Goal: Task Accomplishment & Management: Use online tool/utility

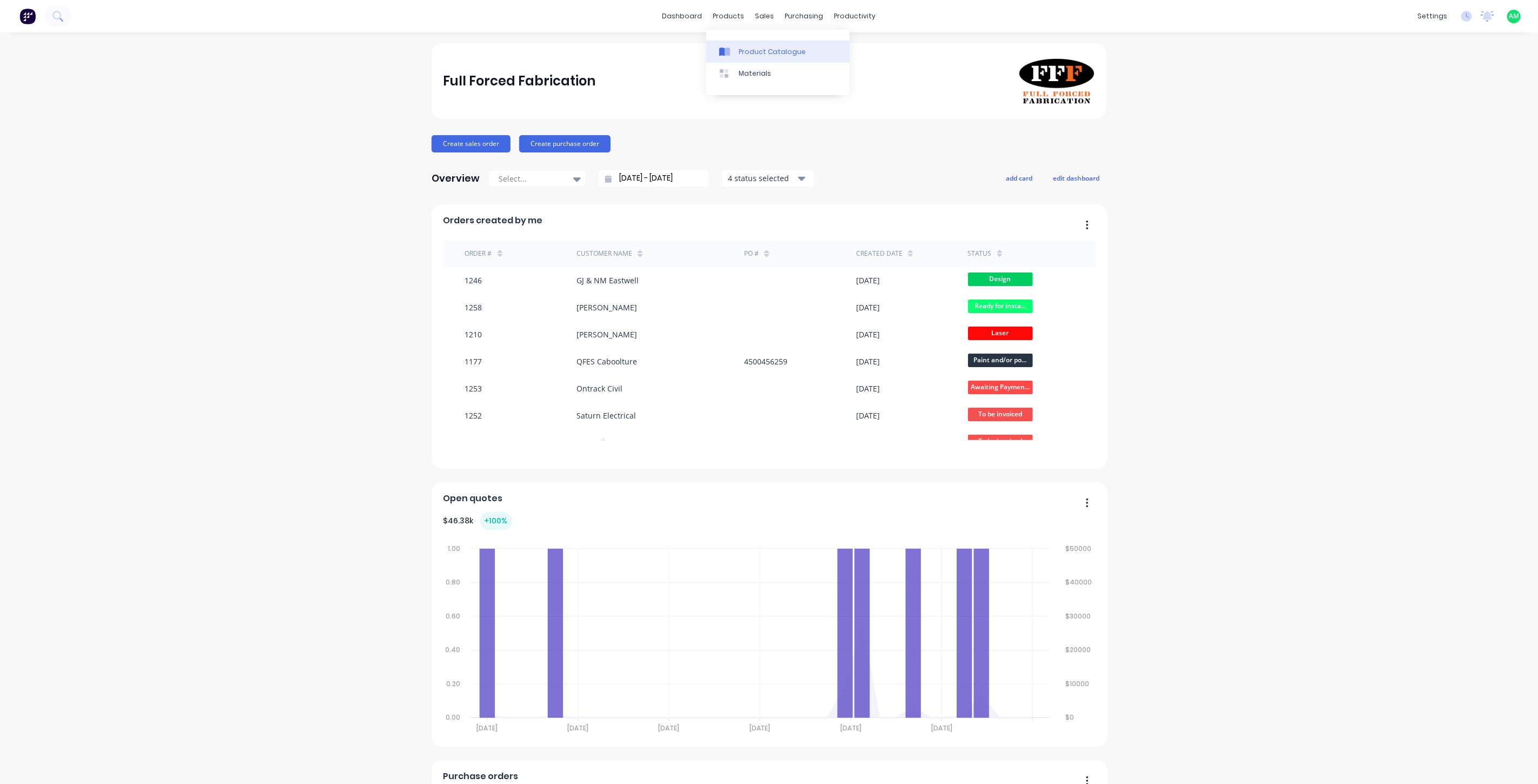
click at [752, 49] on div "Product Catalogue" at bounding box center [772, 52] width 67 height 10
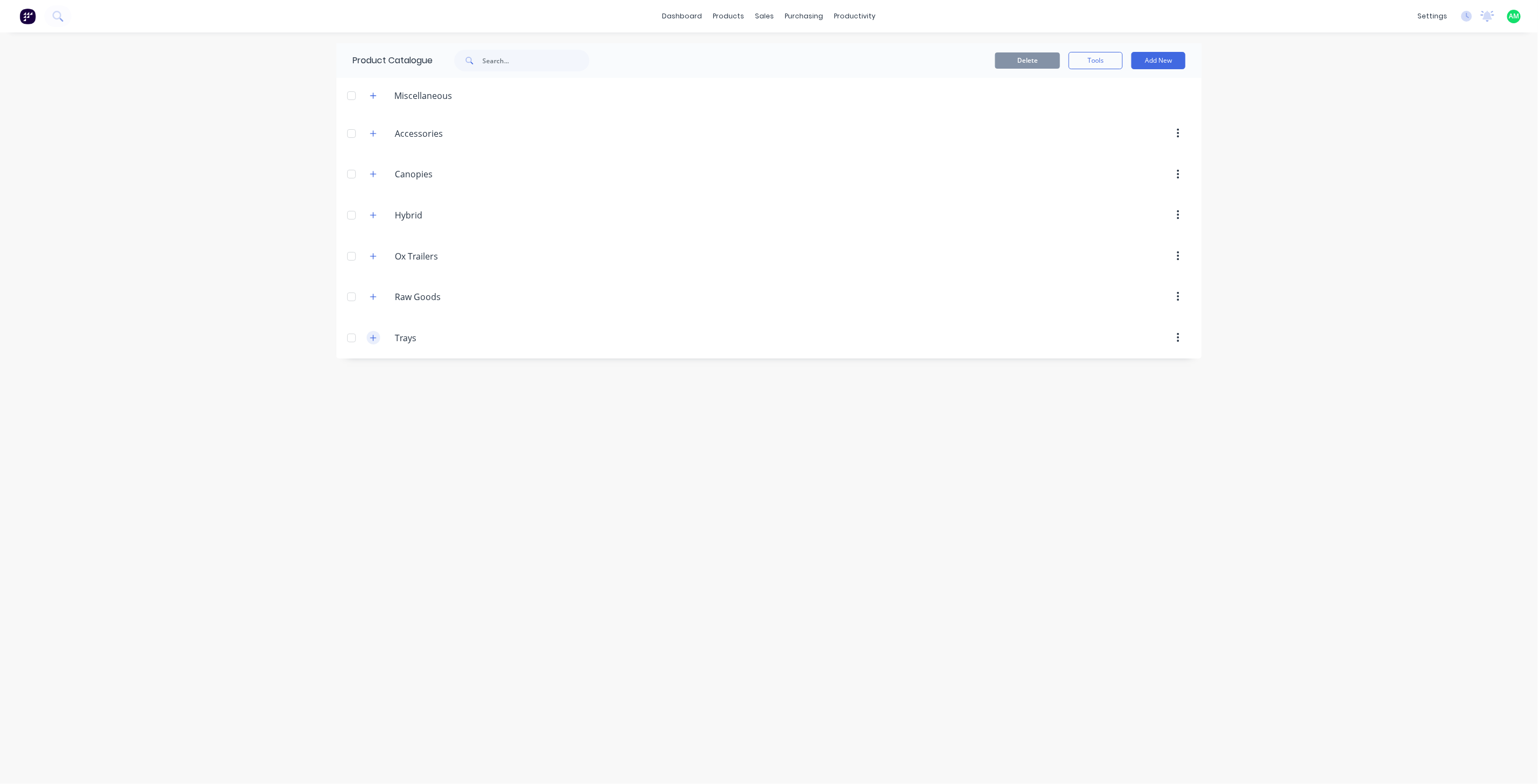
click at [375, 331] on button "button" at bounding box center [373, 338] width 14 height 14
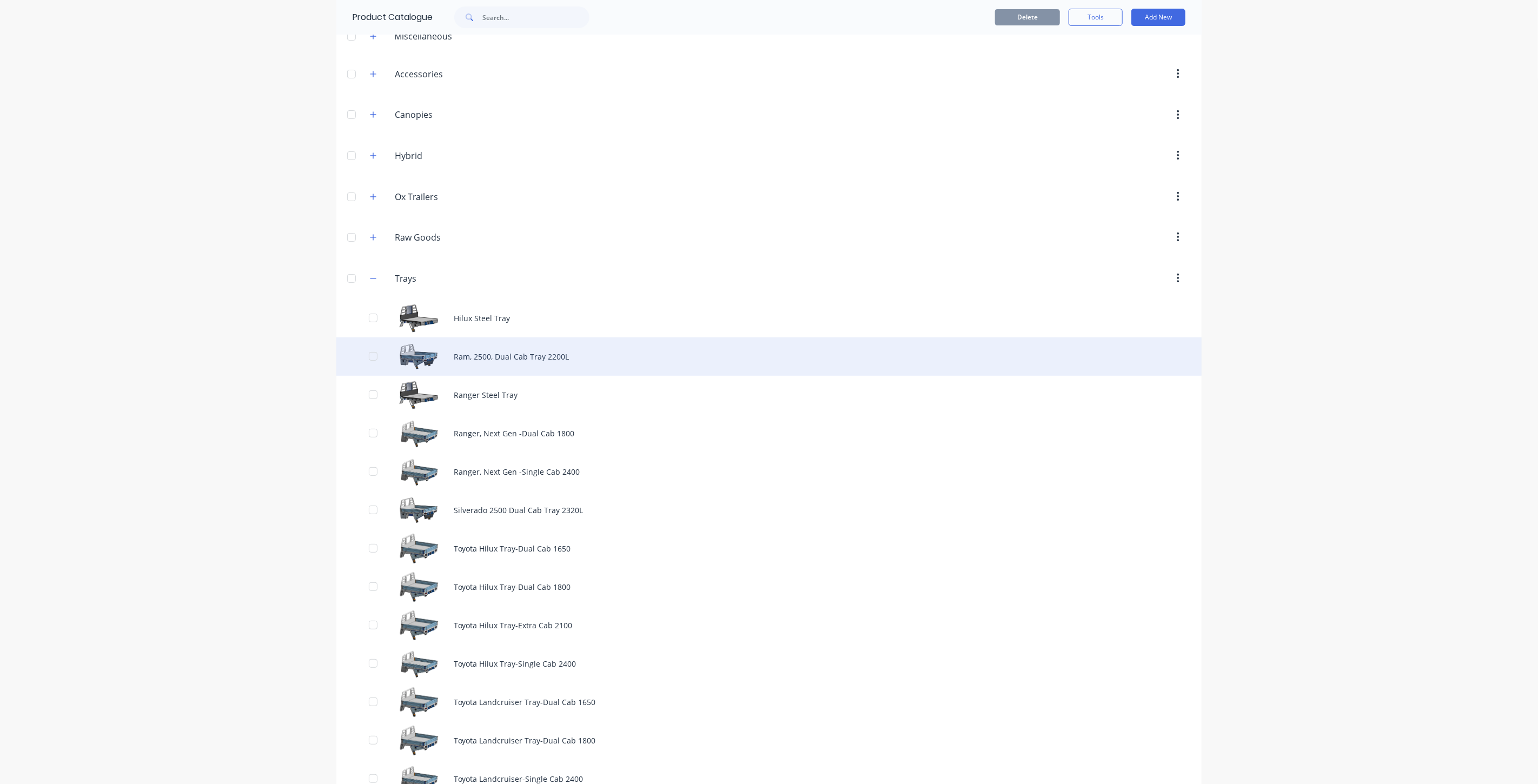
scroll to position [82, 0]
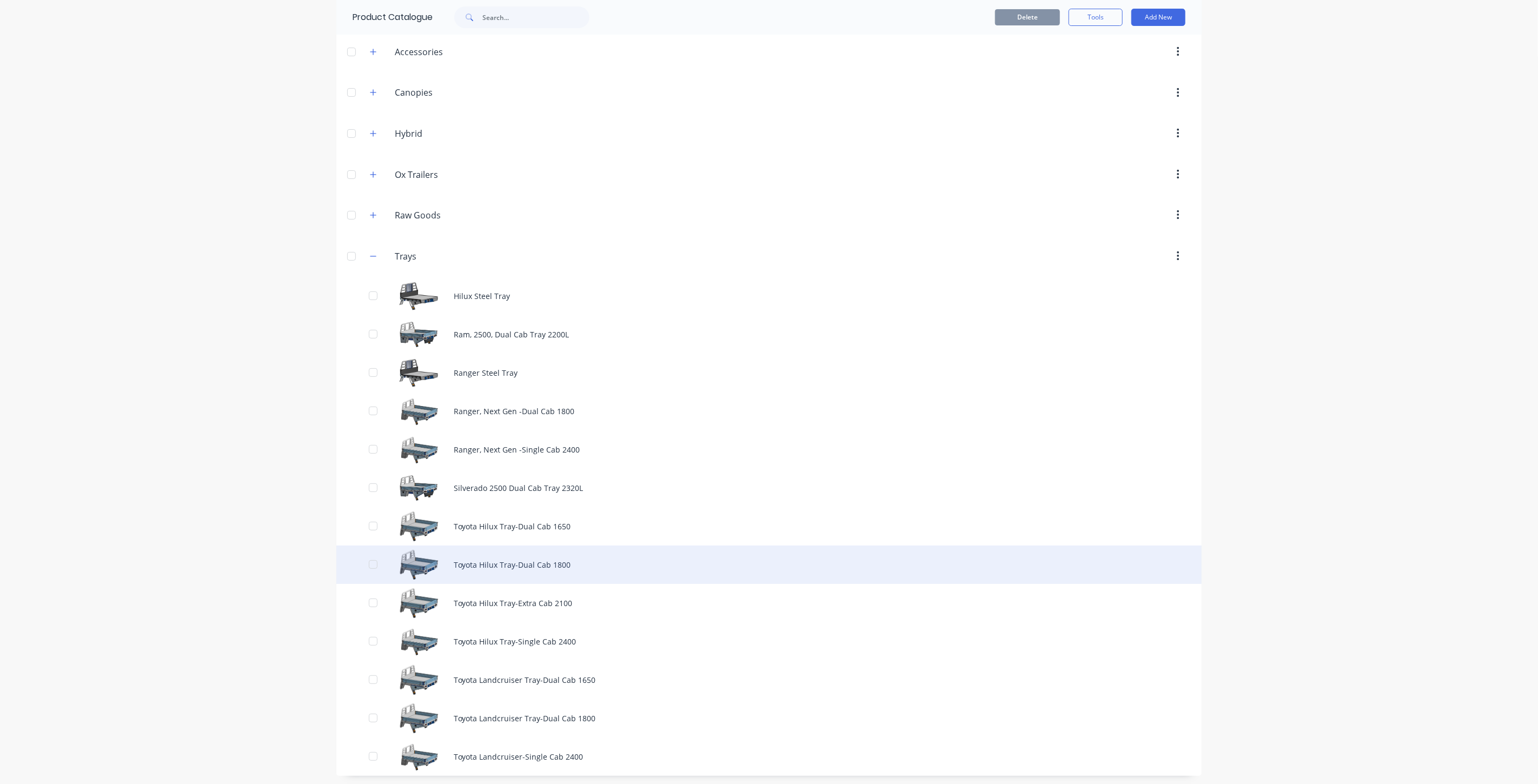
click at [490, 560] on div "Toyota Hilux Tray-Dual Cab 1800" at bounding box center [769, 565] width 865 height 39
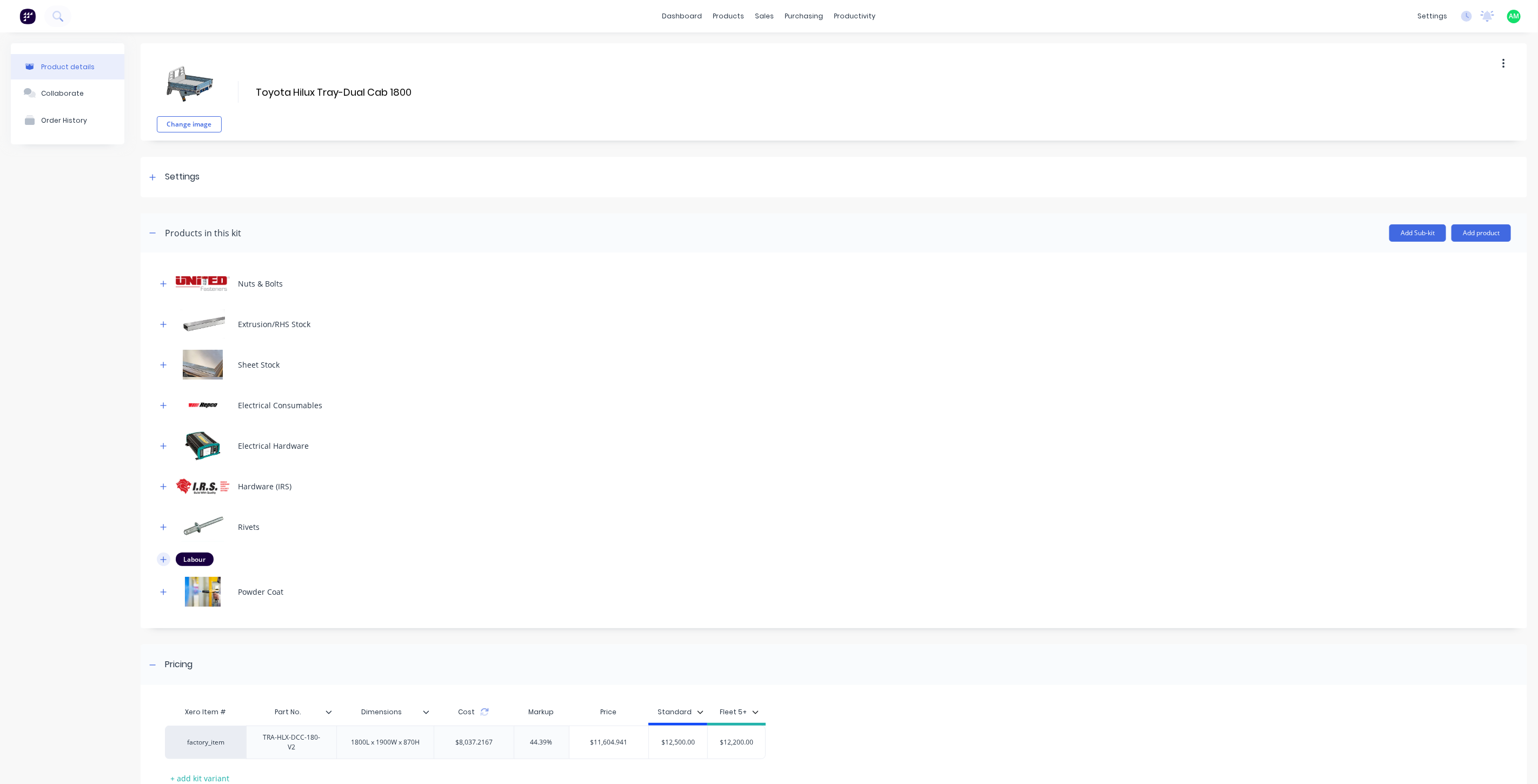
click at [163, 555] on icon "button" at bounding box center [163, 559] width 6 height 8
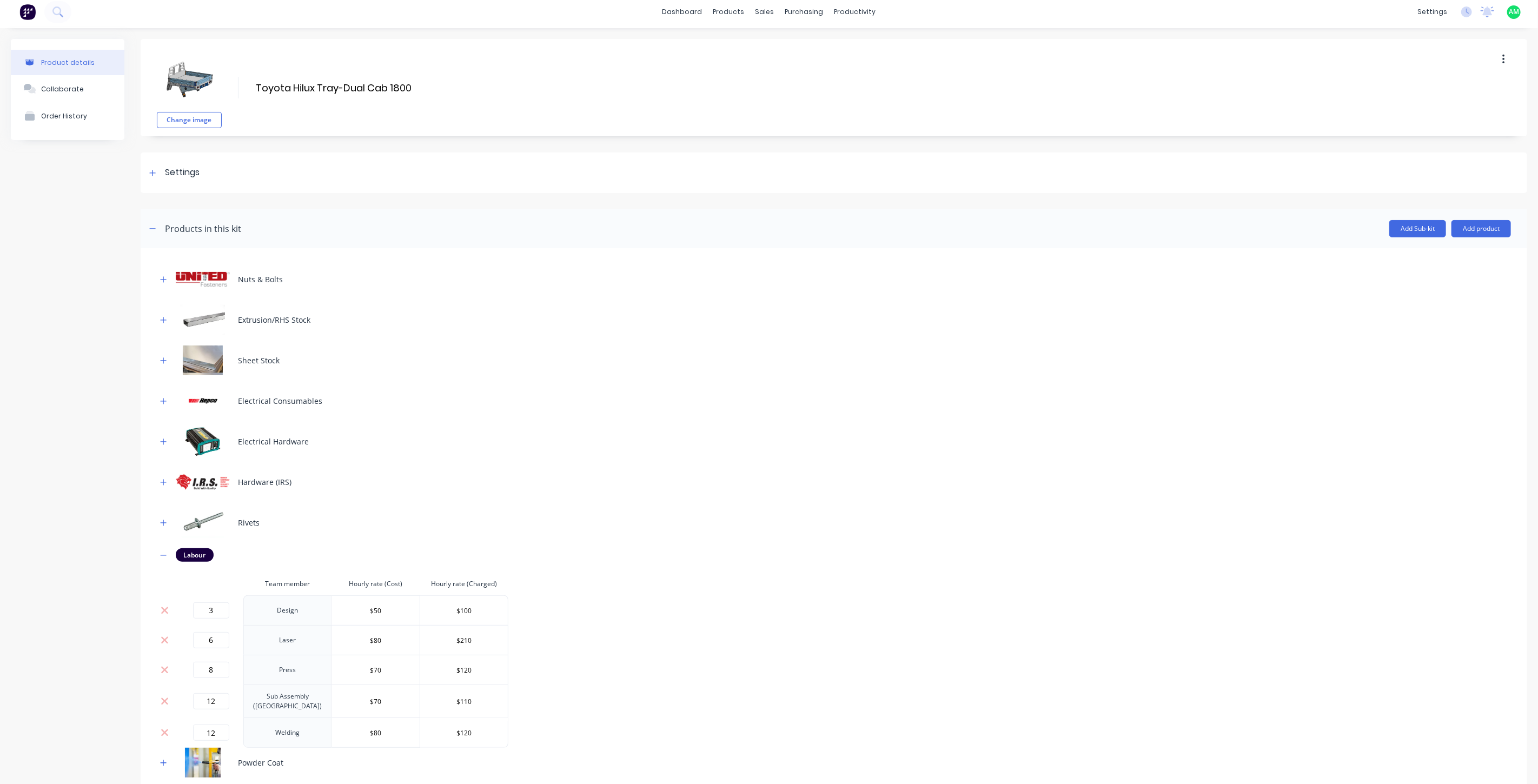
scroll to position [4, 0]
click at [1464, 225] on button "Add product" at bounding box center [1481, 230] width 60 height 17
click at [1430, 274] on div "Labour" at bounding box center [1460, 279] width 83 height 16
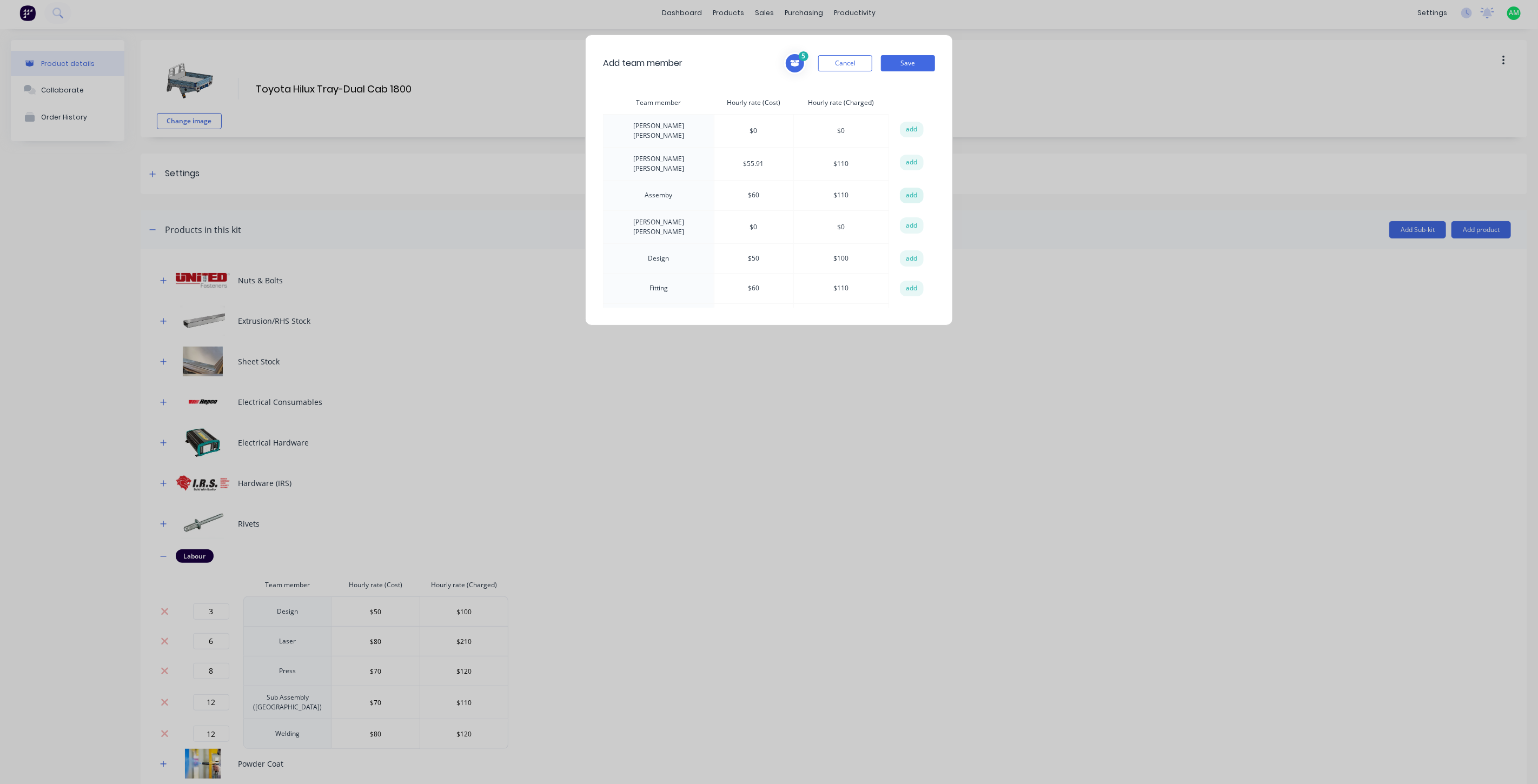
click at [901, 188] on button "add" at bounding box center [911, 196] width 24 height 16
click at [907, 281] on button "add" at bounding box center [911, 289] width 24 height 16
click at [907, 64] on button "Save" at bounding box center [908, 63] width 54 height 16
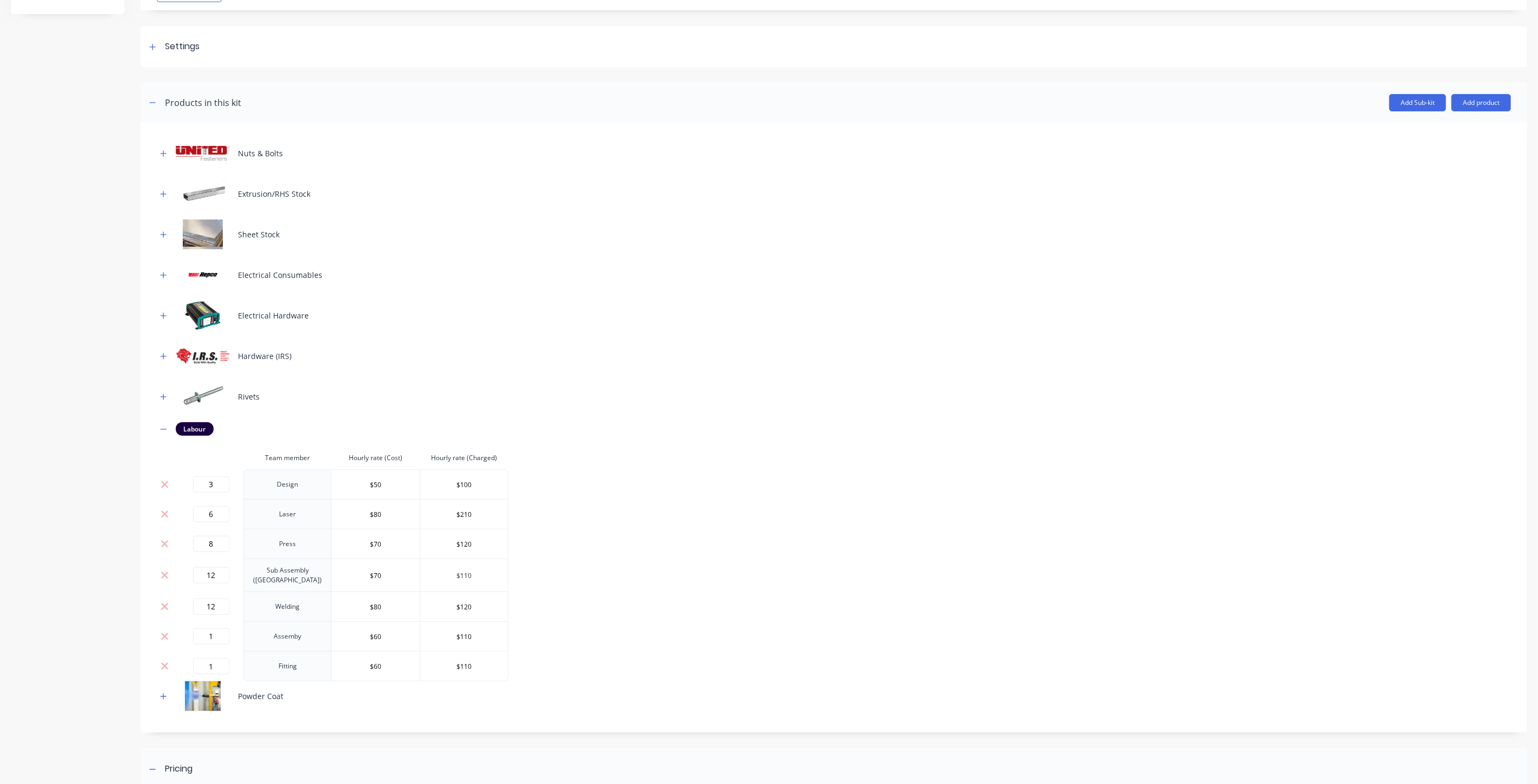
scroll to position [163, 0]
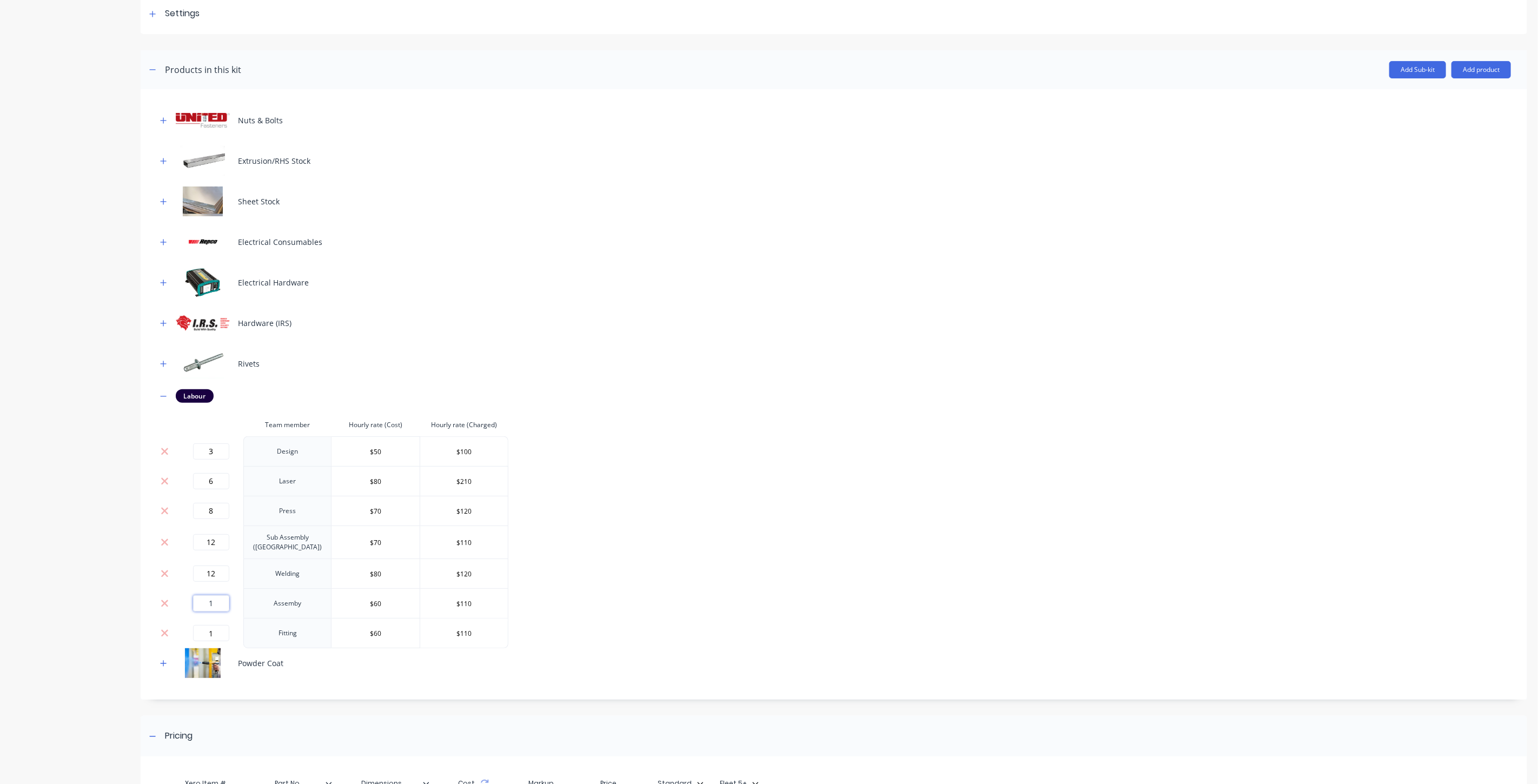
click at [210, 598] on input "1" at bounding box center [211, 603] width 37 height 16
drag, startPoint x: 217, startPoint y: 593, endPoint x: 197, endPoint y: 596, distance: 20.2
click at [197, 596] on input "1" at bounding box center [211, 603] width 37 height 16
type input "8"
drag, startPoint x: 219, startPoint y: 623, endPoint x: 194, endPoint y: 626, distance: 25.2
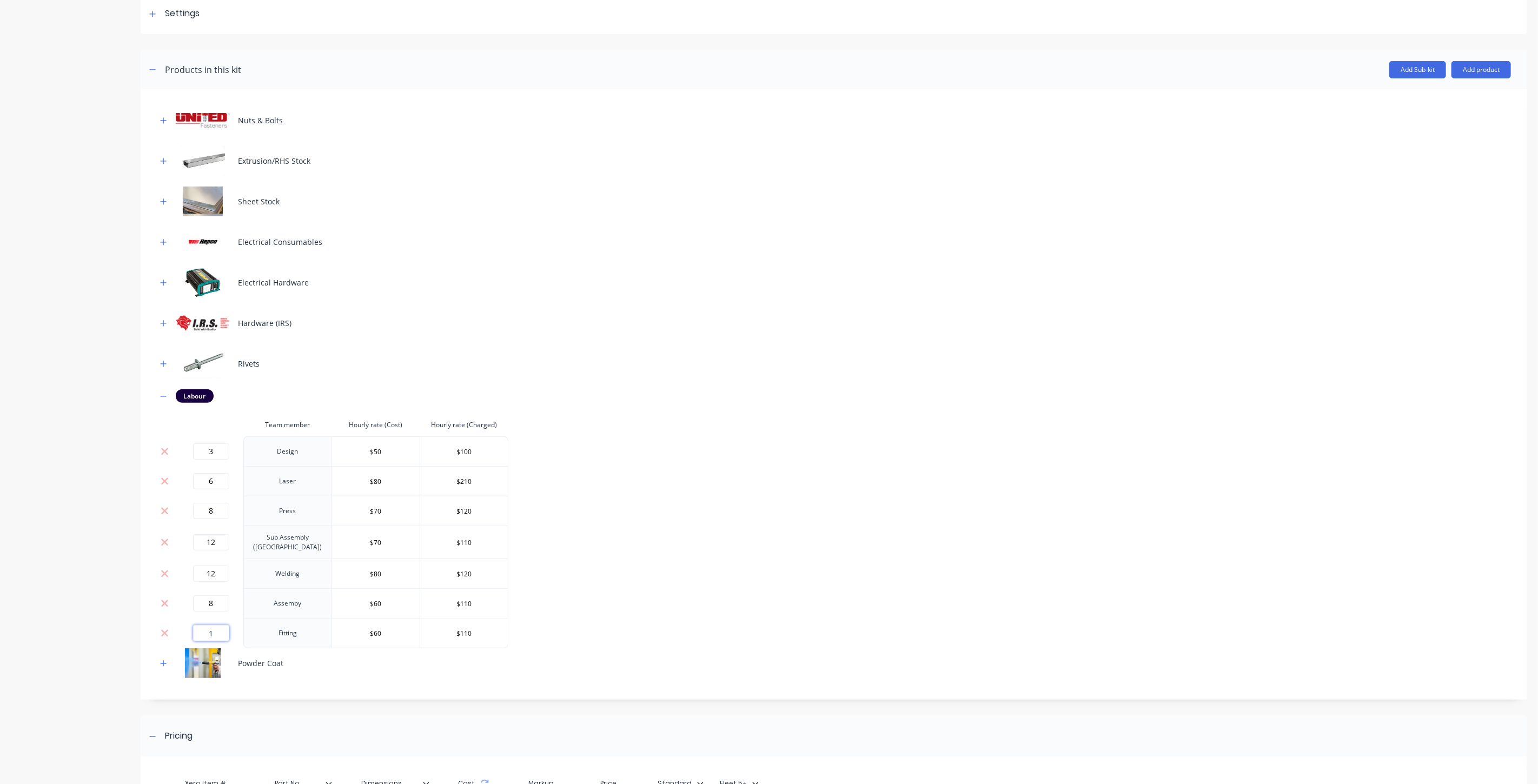
click at [194, 626] on input "1" at bounding box center [211, 633] width 37 height 16
type input "6"
click at [669, 600] on div "Nuts & Bolts Extrusion/RHS Stock Sheet Stock Electrical Consumables Electrical …" at bounding box center [834, 391] width 1354 height 573
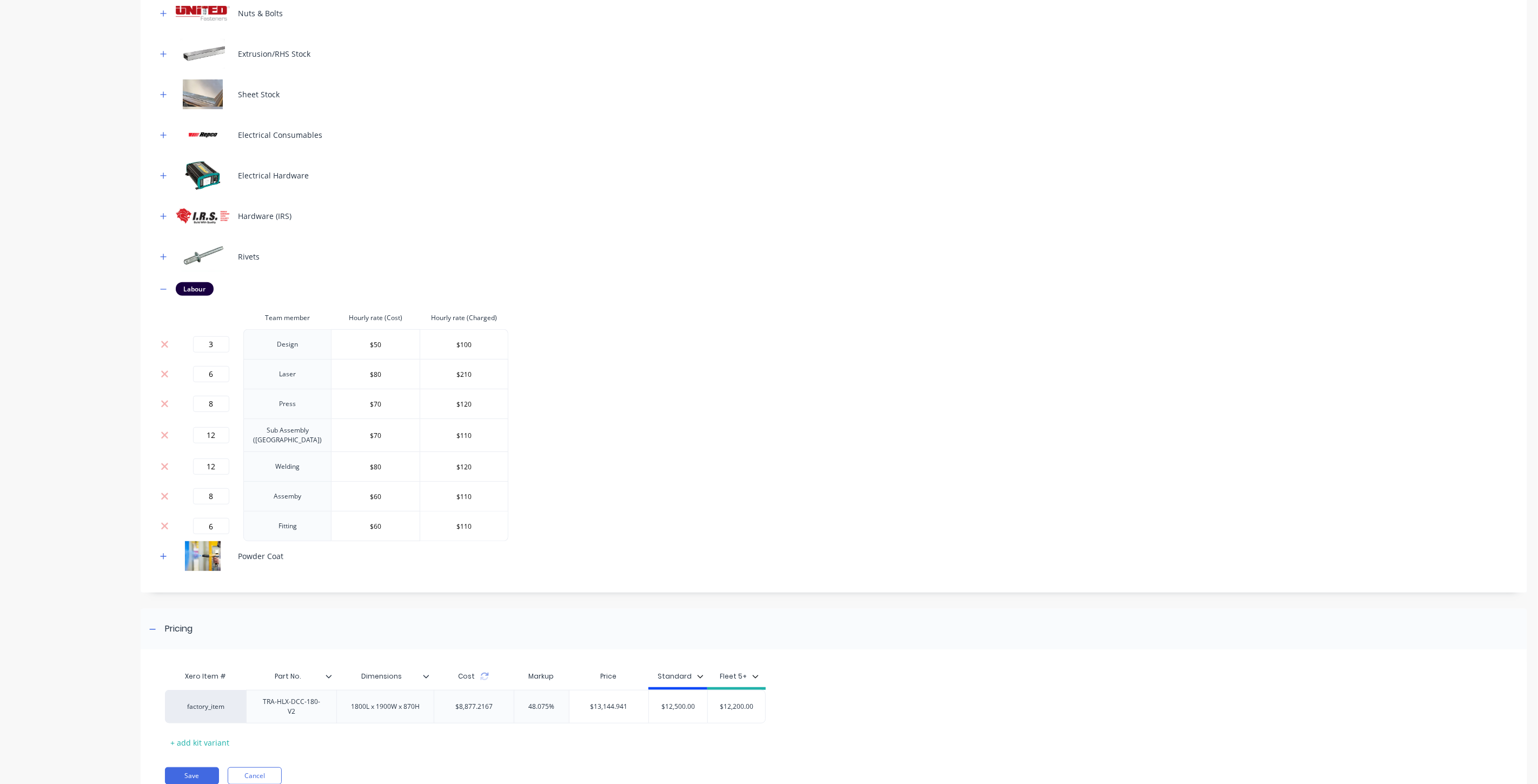
scroll to position [302, 0]
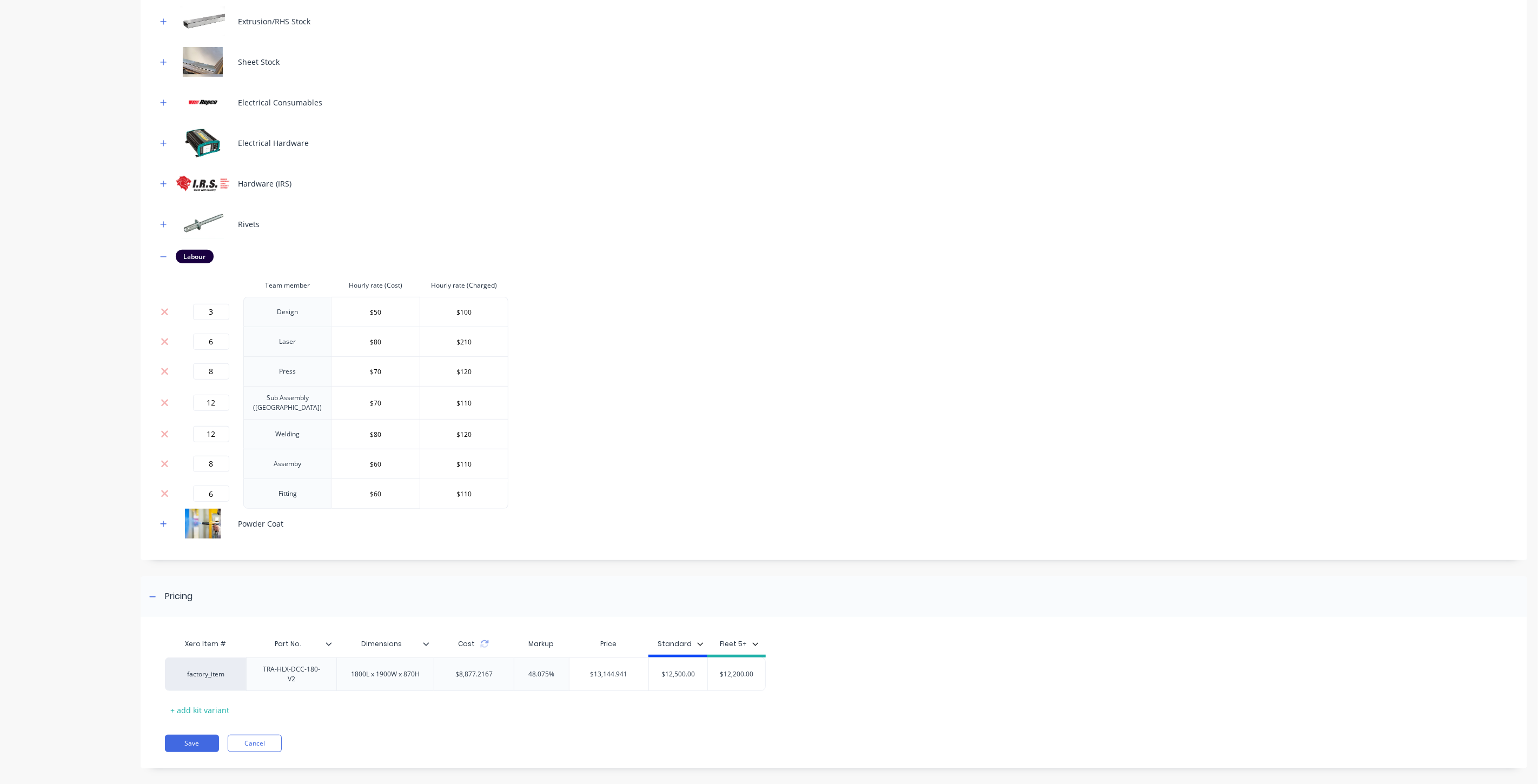
click at [488, 644] on div "Cost" at bounding box center [473, 644] width 31 height 10
drag, startPoint x: 627, startPoint y: 667, endPoint x: 580, endPoint y: 673, distance: 47.4
click at [580, 673] on div "$13,144.941 $13,144.941" at bounding box center [609, 674] width 80 height 27
type input "12500"
click at [831, 684] on div "Xero Item # Part No. Dimensions Cost Markup Price Standard Fleet 5+ factory_ite…" at bounding box center [827, 675] width 1324 height 85
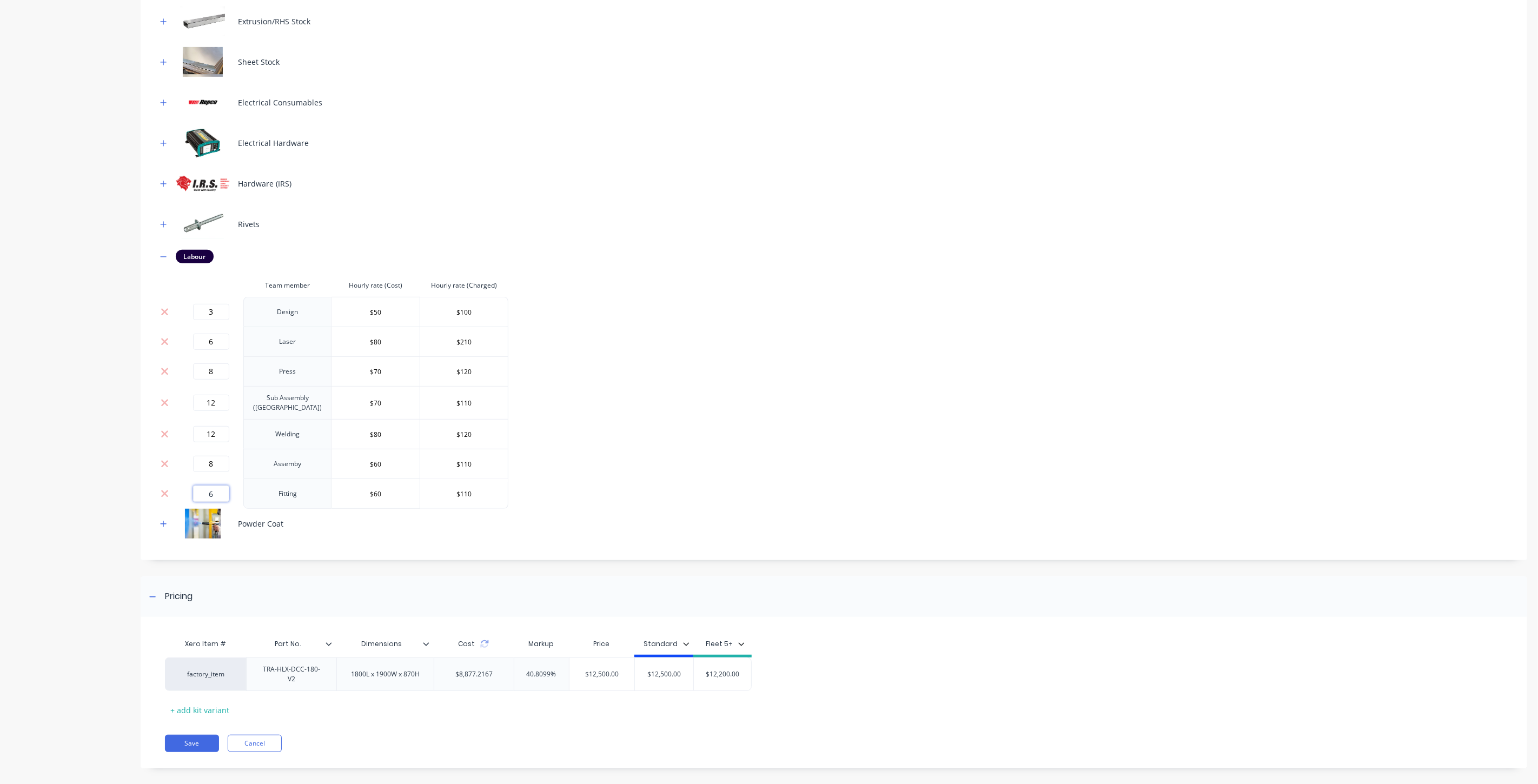
drag, startPoint x: 217, startPoint y: 487, endPoint x: 189, endPoint y: 489, distance: 28.1
click at [189, 489] on div "6" at bounding box center [211, 493] width 56 height 16
click at [797, 487] on div "Nuts & Bolts Extrusion/RHS Stock Sheet Stock Electrical Consumables Electrical …" at bounding box center [834, 252] width 1354 height 573
click at [186, 735] on button "Save" at bounding box center [191, 743] width 54 height 17
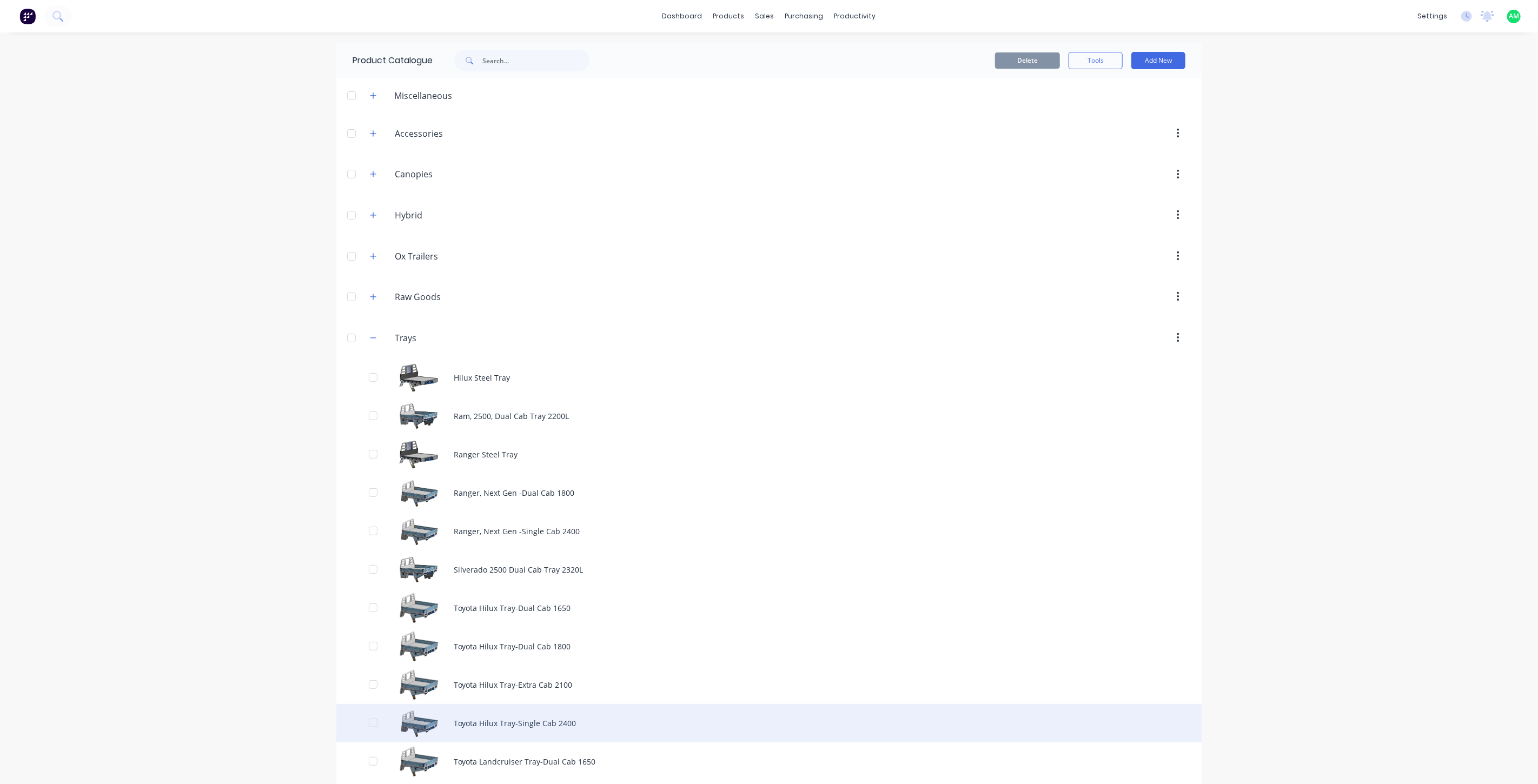
click at [516, 722] on div "Toyota Hilux Tray-Single Cab 2400" at bounding box center [769, 723] width 865 height 39
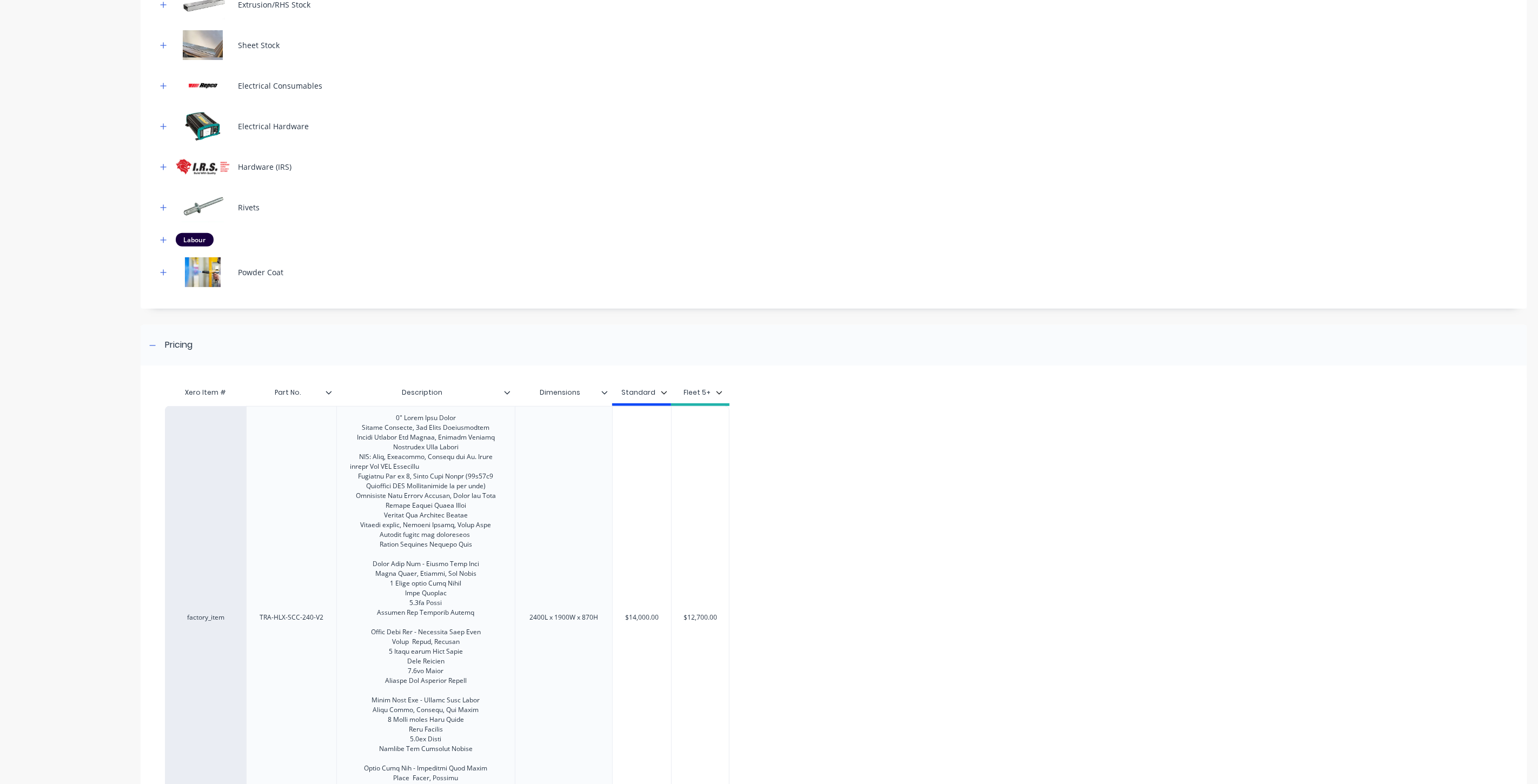
scroll to position [160, 0]
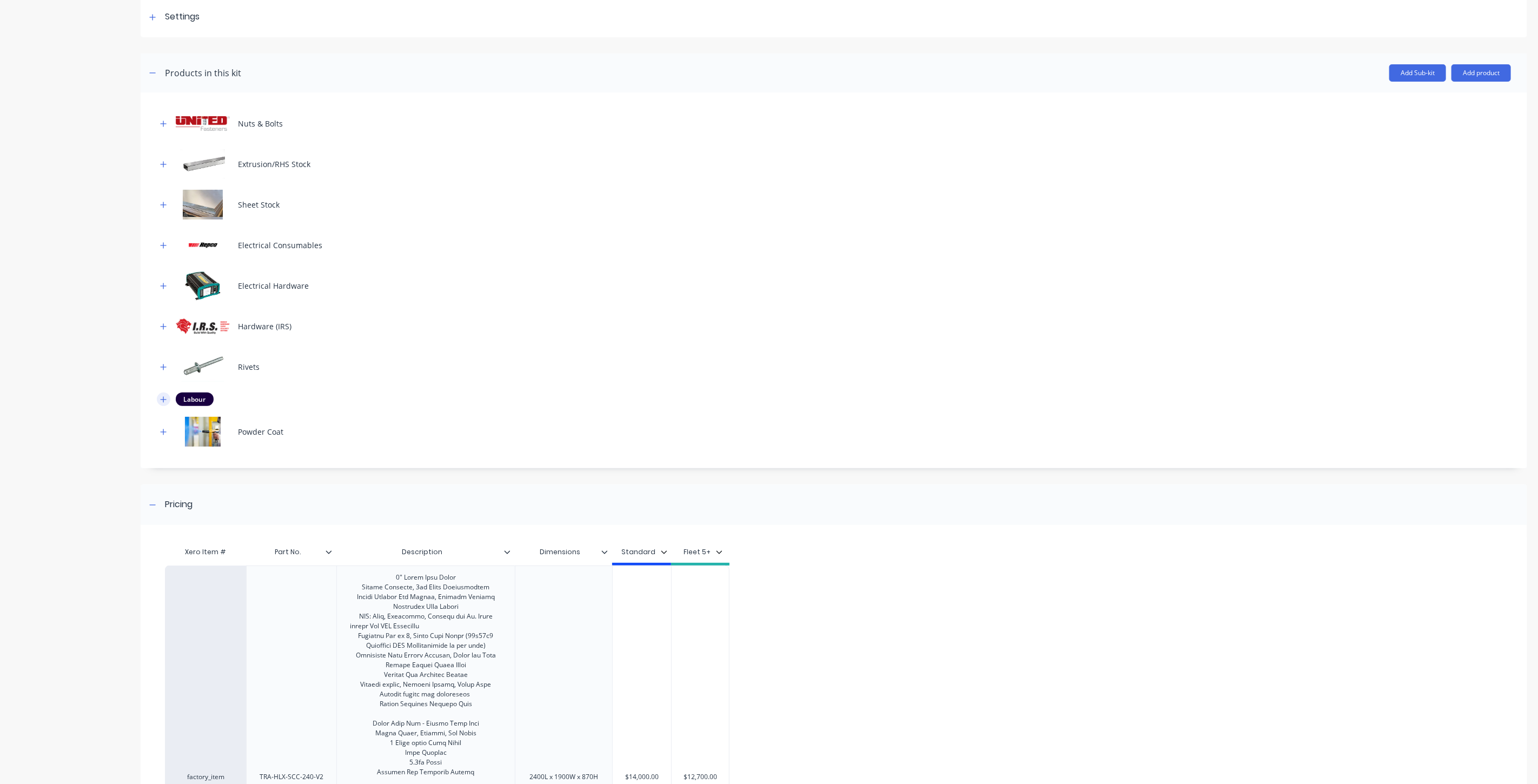
click at [163, 398] on icon "button" at bounding box center [163, 399] width 6 height 6
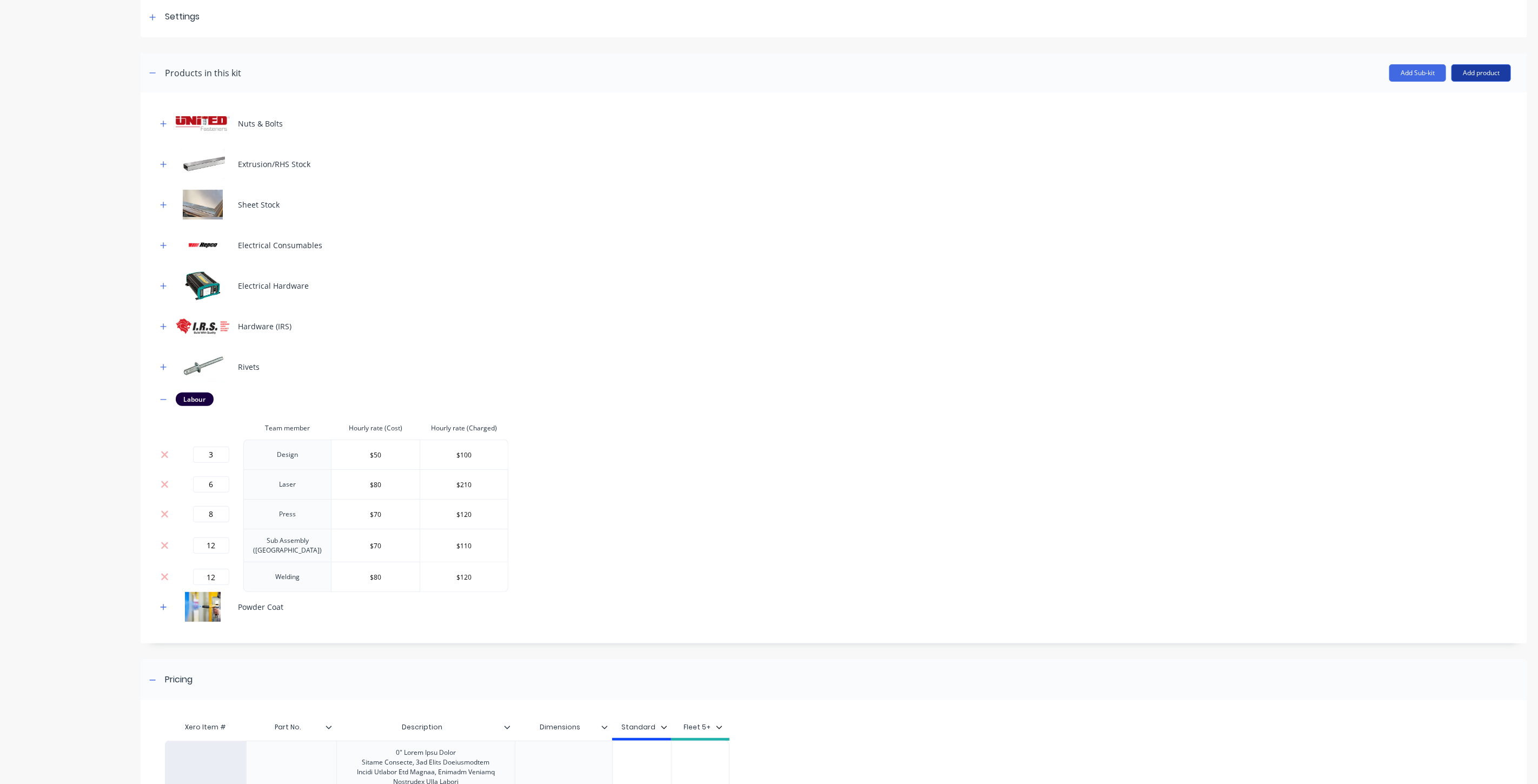
click at [1463, 78] on button "Add product" at bounding box center [1481, 73] width 60 height 17
click at [1448, 118] on div "Labour" at bounding box center [1460, 123] width 83 height 16
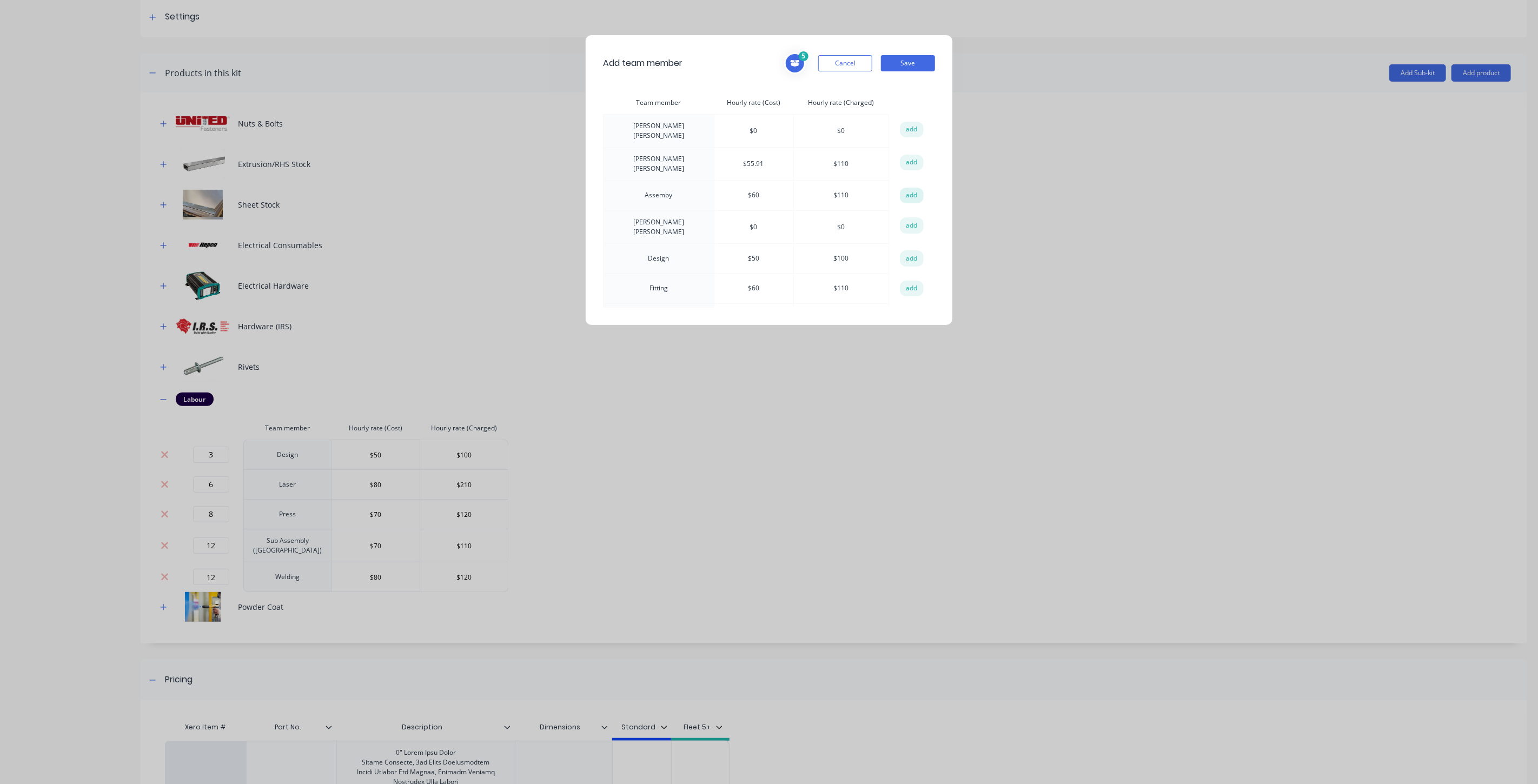
click at [908, 188] on button "add" at bounding box center [911, 196] width 24 height 16
click at [906, 281] on button "add" at bounding box center [911, 289] width 24 height 16
click at [916, 59] on button "Save" at bounding box center [908, 63] width 54 height 16
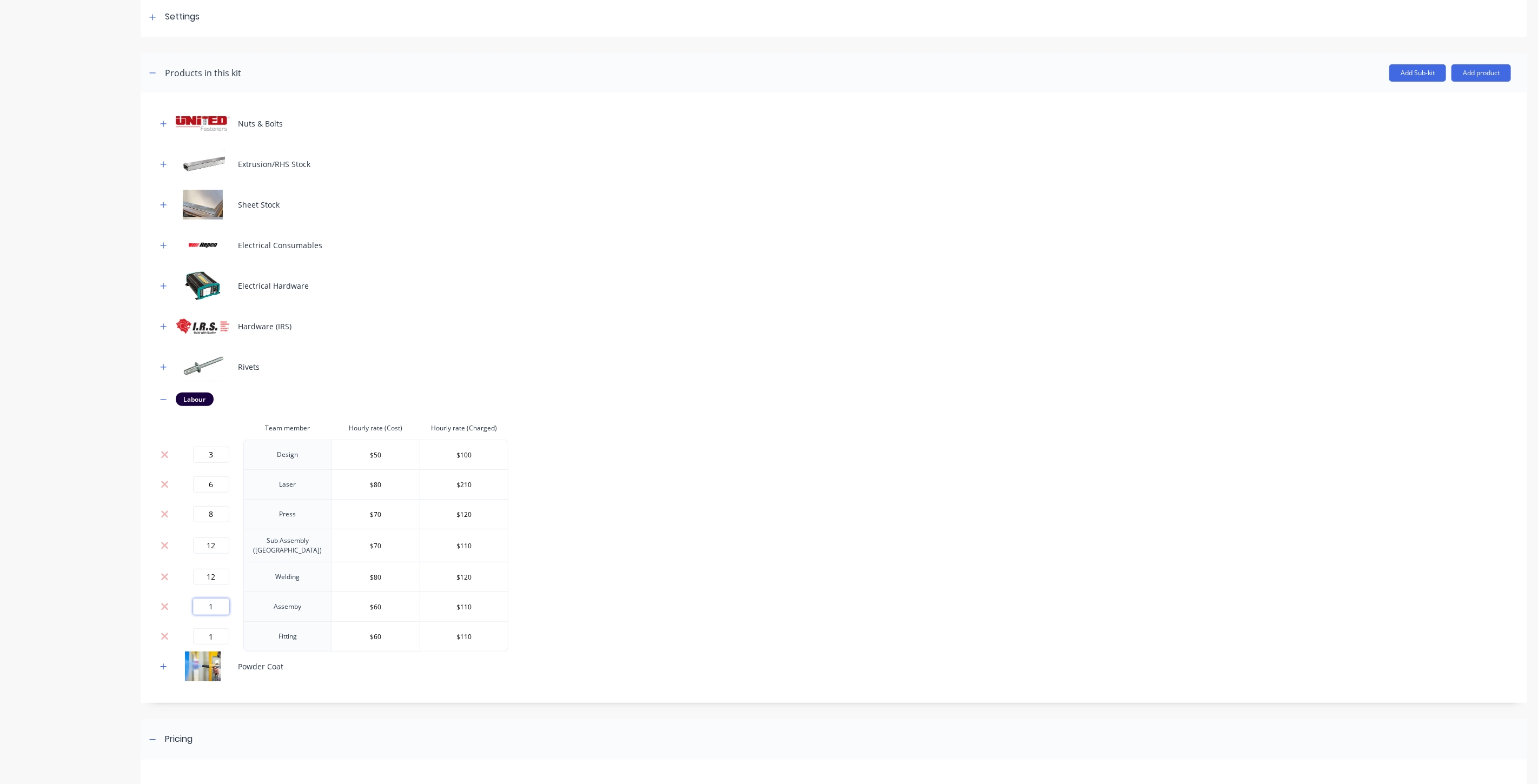
click at [222, 603] on input "1" at bounding box center [211, 606] width 37 height 16
drag, startPoint x: 221, startPoint y: 600, endPoint x: 189, endPoint y: 602, distance: 32.1
click at [189, 602] on div "1" at bounding box center [211, 606] width 56 height 16
type input "1"
type input "10"
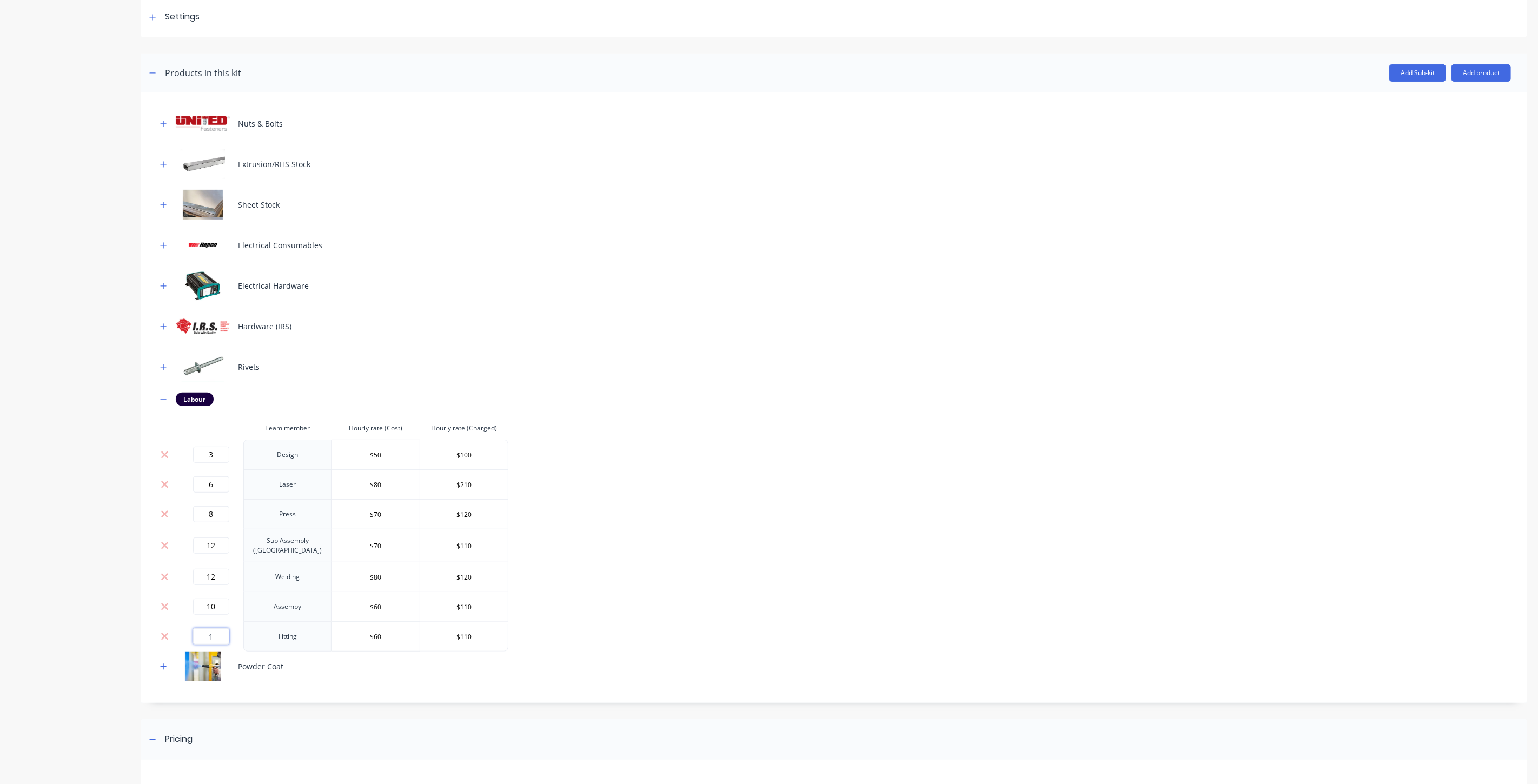
click at [208, 633] on input "1" at bounding box center [211, 636] width 37 height 16
drag, startPoint x: 214, startPoint y: 631, endPoint x: 201, endPoint y: 631, distance: 13.0
click at [201, 631] on input "1" at bounding box center [211, 636] width 37 height 16
type input "8"
click at [712, 561] on div "Nuts & Bolts Extrusion/RHS Stock Sheet Stock Electrical Consumables Electrical …" at bounding box center [834, 395] width 1354 height 573
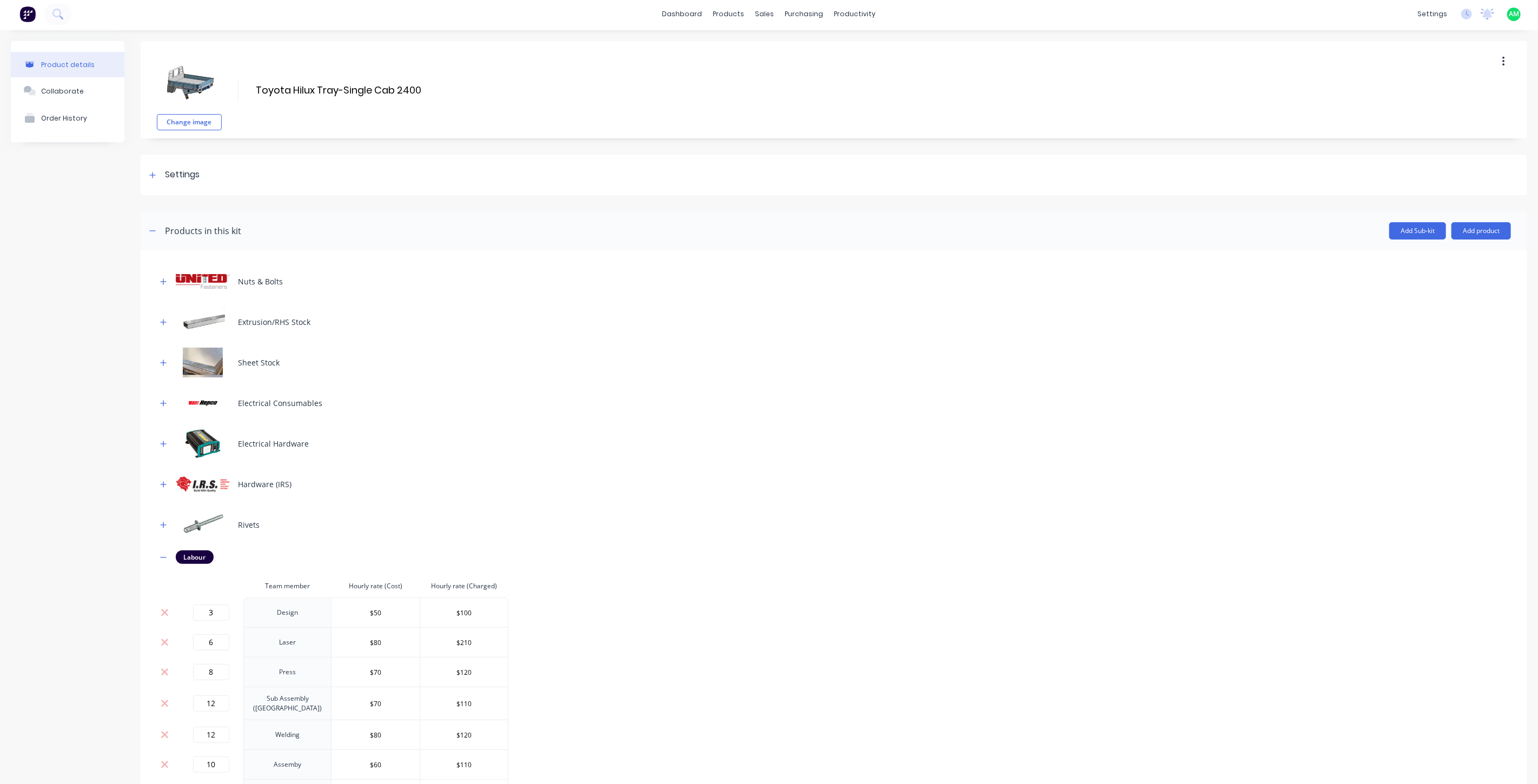
scroll to position [0, 0]
click at [157, 171] on div at bounding box center [153, 177] width 14 height 14
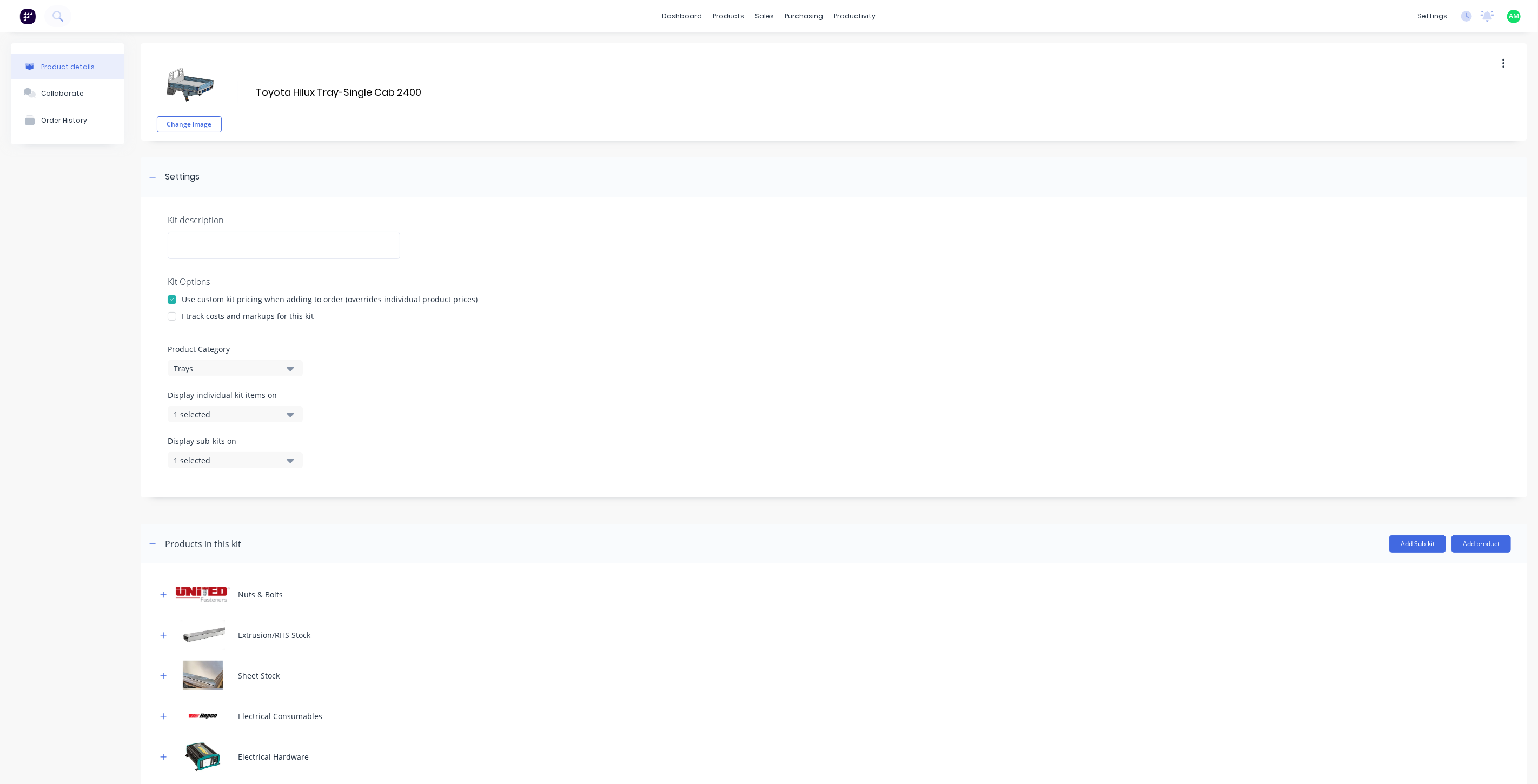
click at [174, 315] on div at bounding box center [172, 316] width 22 height 21
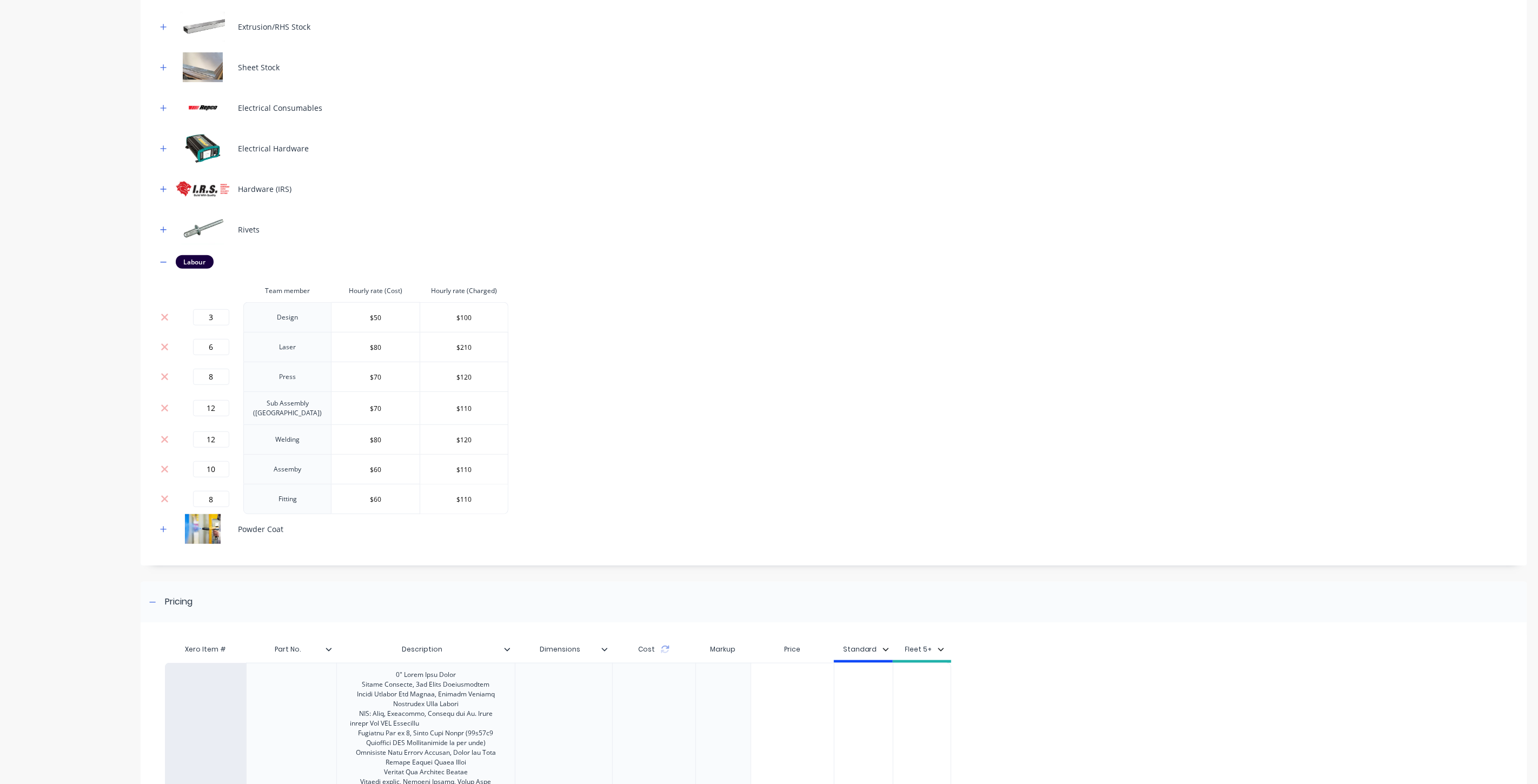
scroll to position [641, 0]
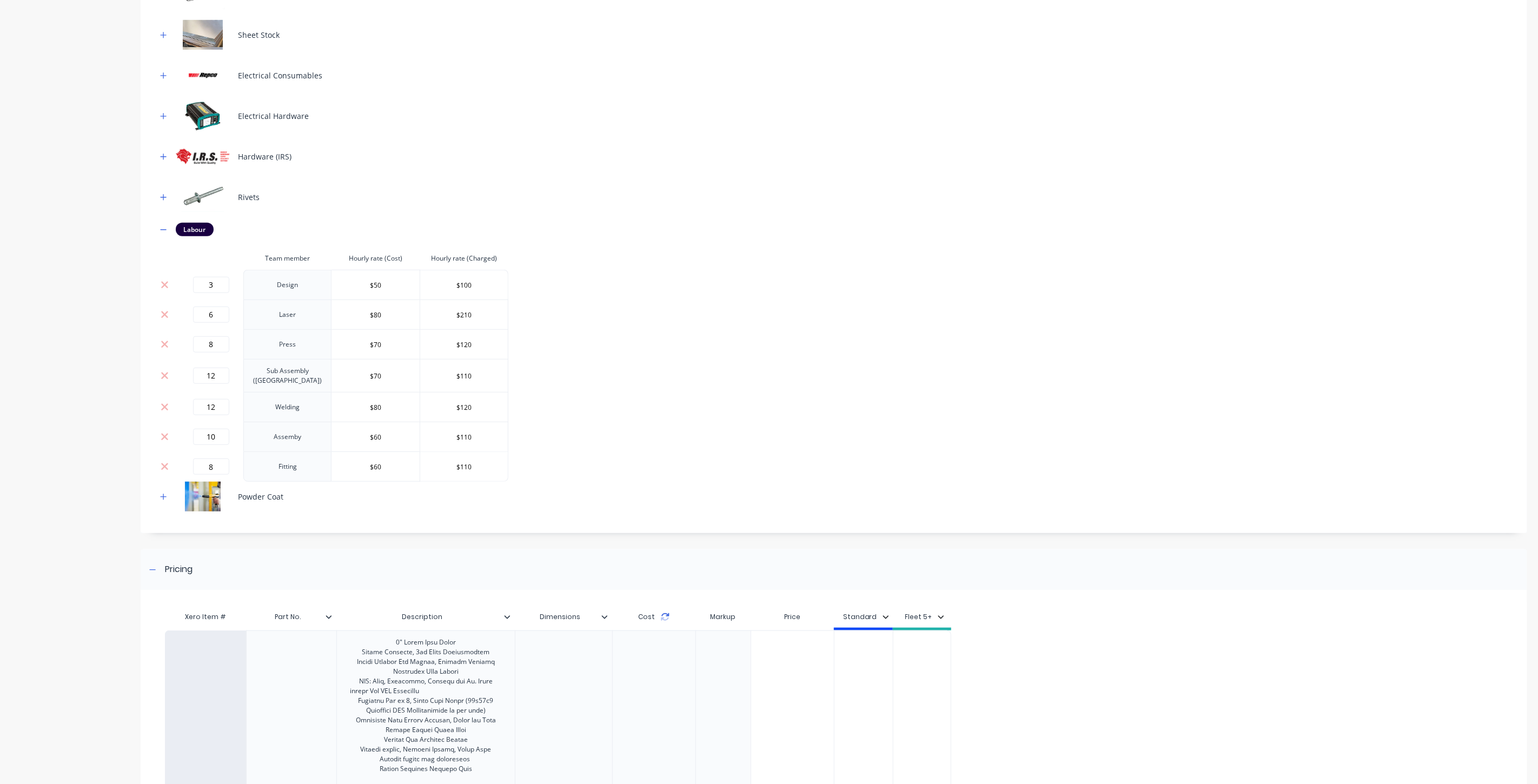
click at [663, 613] on icon at bounding box center [665, 617] width 9 height 9
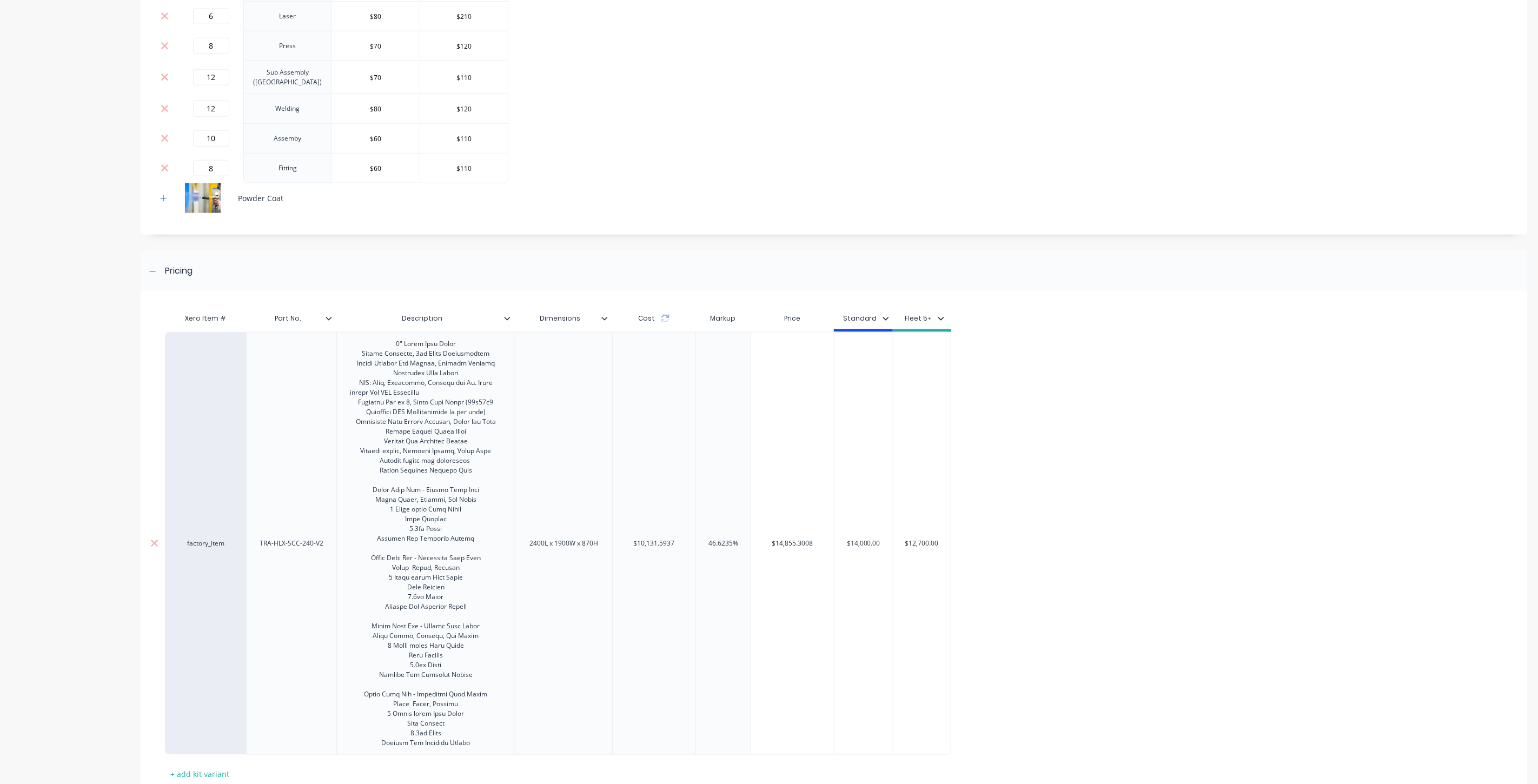
scroll to position [1008, 0]
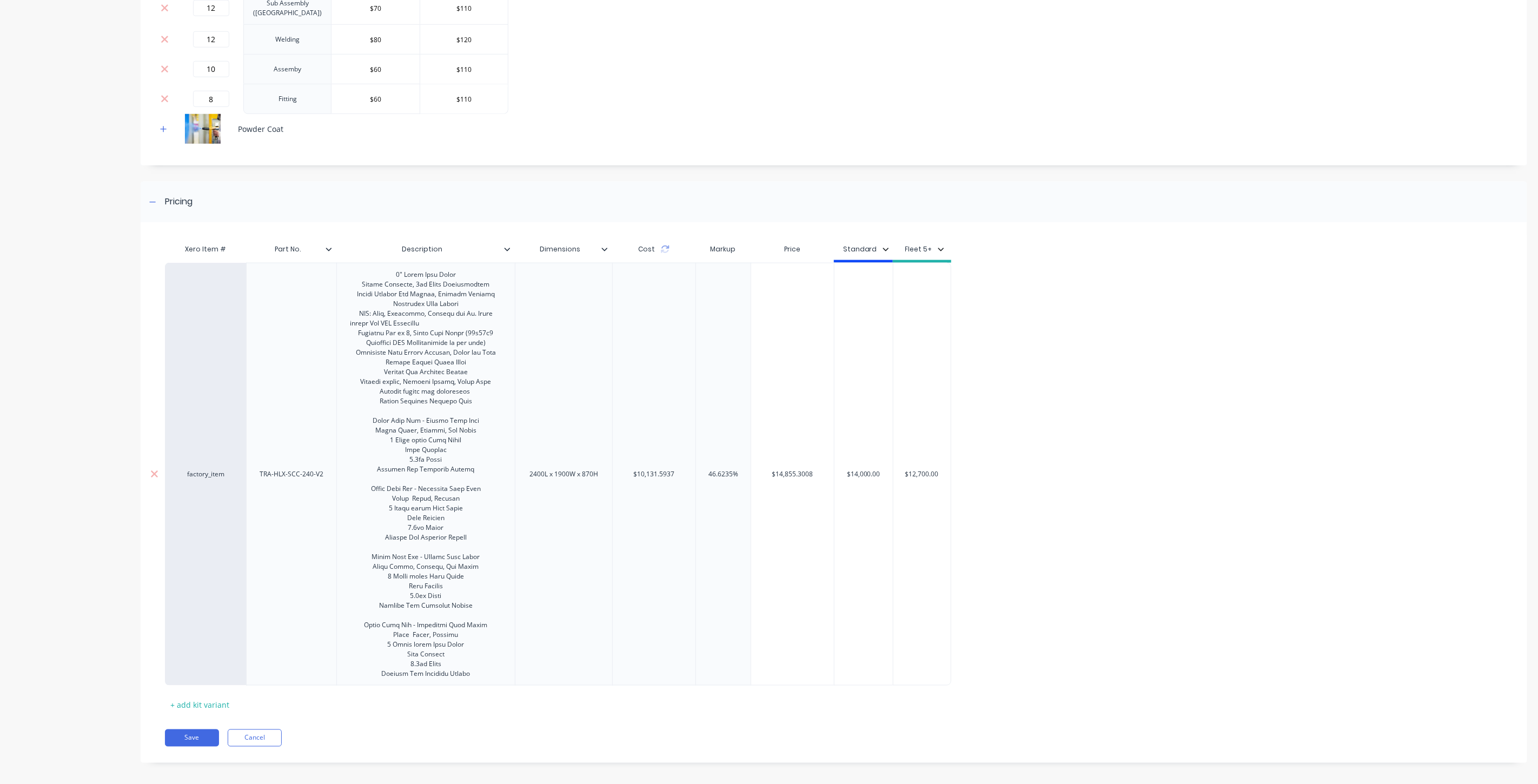
click at [797, 472] on input "$14,855.3008" at bounding box center [792, 474] width 82 height 10
drag, startPoint x: 816, startPoint y: 468, endPoint x: 762, endPoint y: 470, distance: 54.0
click at [763, 470] on input "$14,855.3008" at bounding box center [792, 474] width 82 height 10
click at [842, 537] on div "$14,000.00" at bounding box center [846, 474] width 59 height 423
type input "$14,000.00"
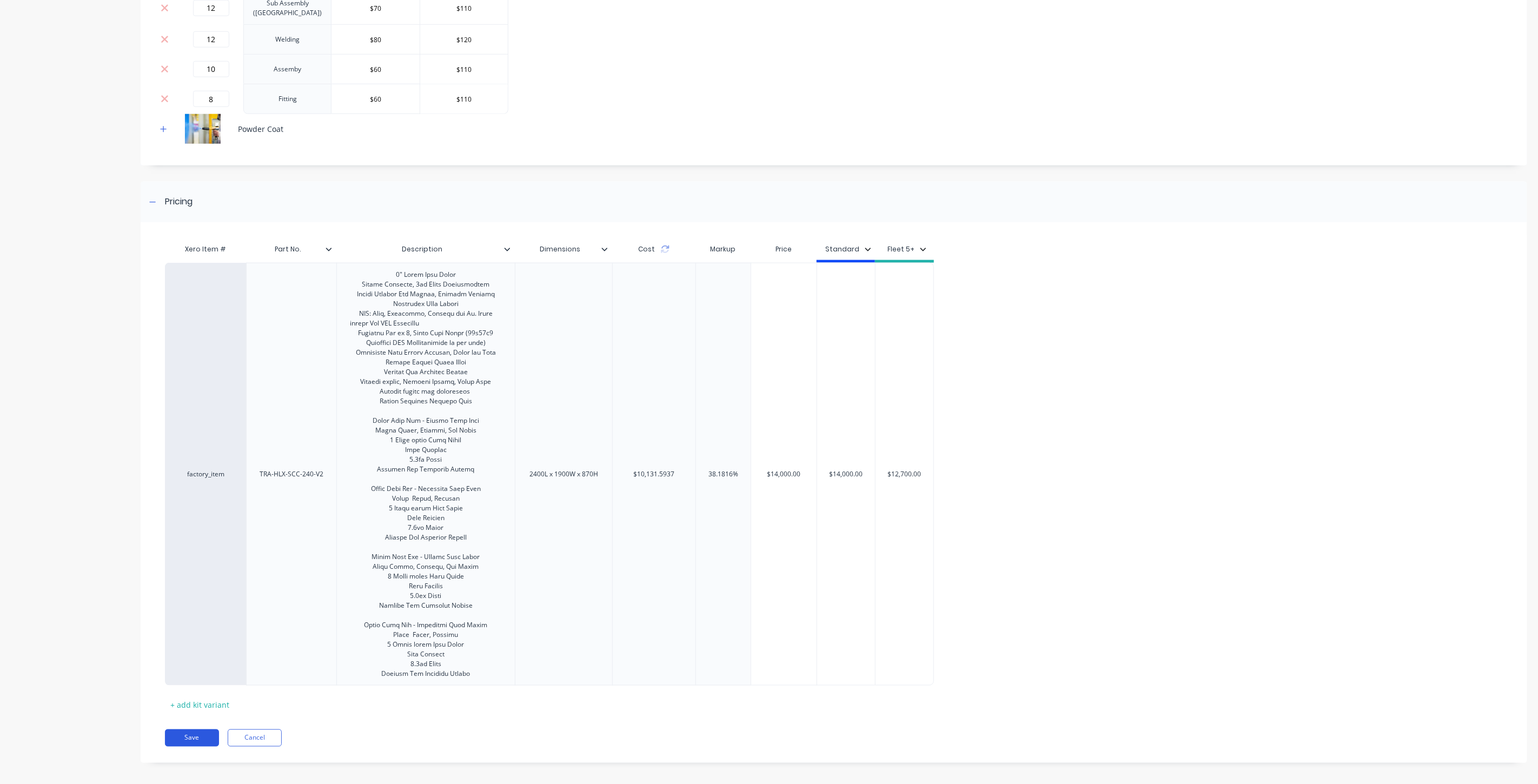
click at [192, 736] on button "Save" at bounding box center [191, 738] width 54 height 17
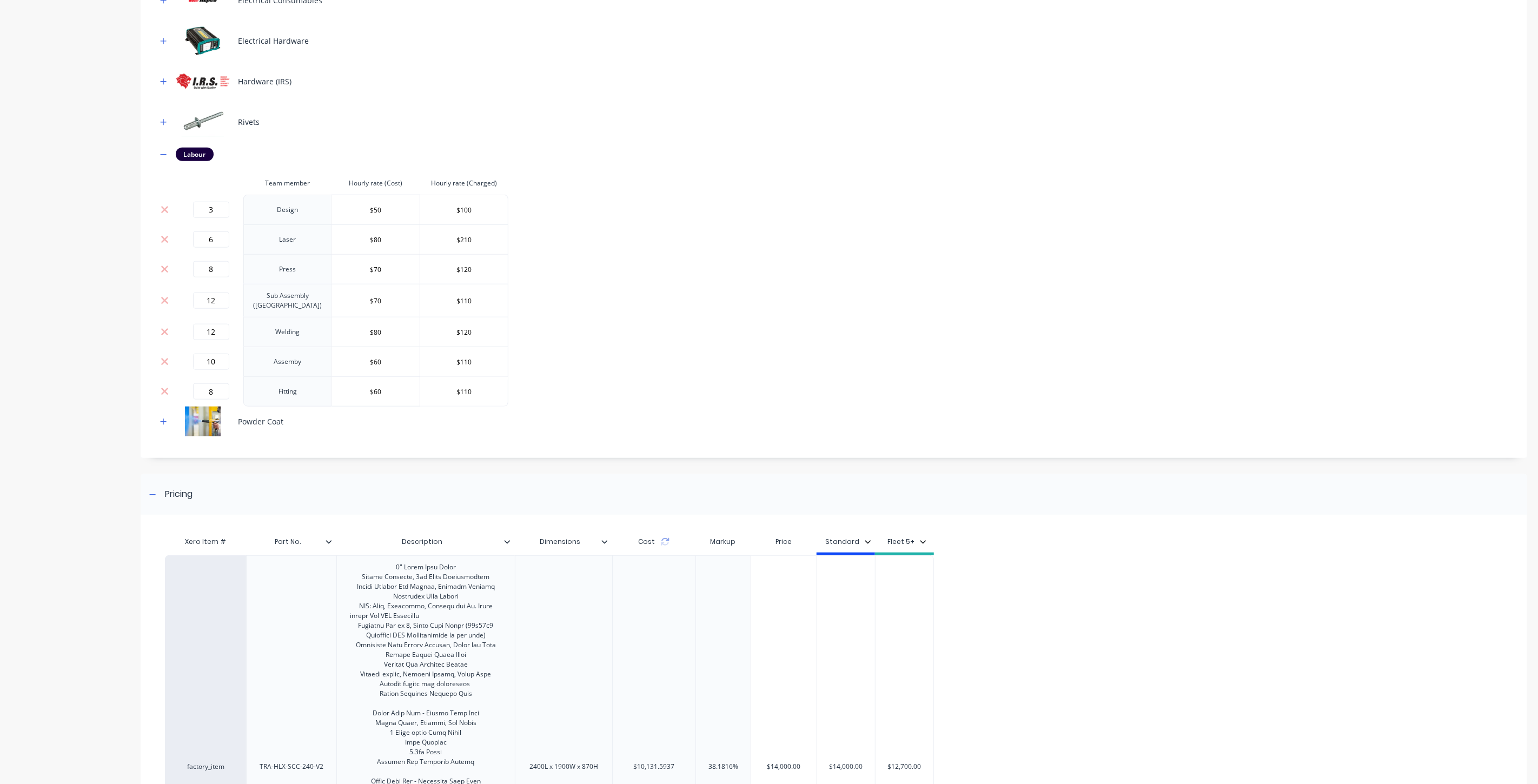
scroll to position [568, 0]
